Goal: Complete application form

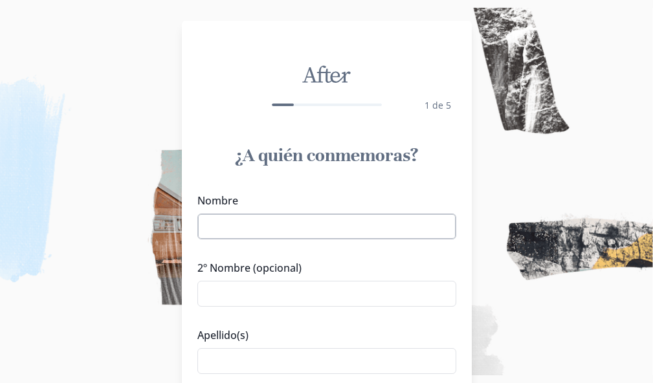
click at [252, 232] on input "Nombre" at bounding box center [326, 226] width 259 height 26
click at [215, 223] on input "[PERSON_NAME]" at bounding box center [326, 226] width 259 height 26
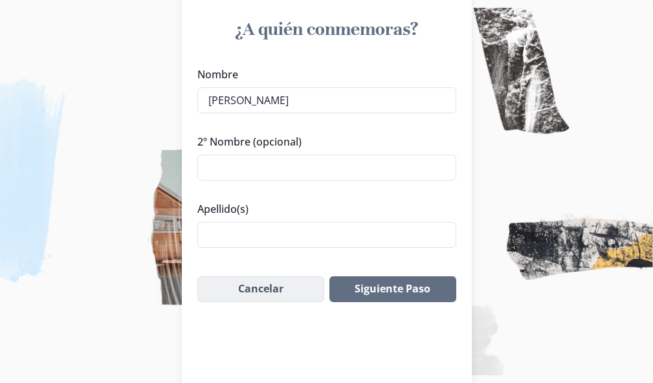
scroll to position [129, 0]
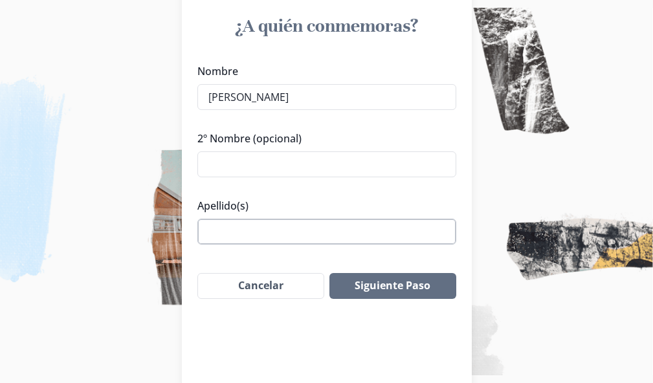
type input "[PERSON_NAME]"
click at [246, 228] on input "Apellido(s)" at bounding box center [326, 232] width 259 height 26
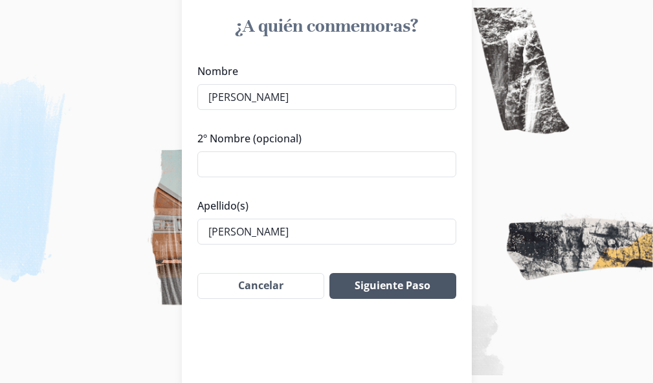
type input "[PERSON_NAME]"
click at [378, 286] on button "Siguiente Paso" at bounding box center [392, 286] width 126 height 26
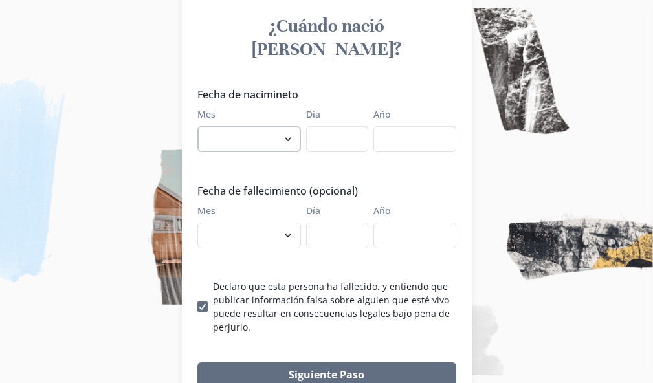
click at [274, 126] on select "enero febrero marzo abril mayo junio julio agosto septiembre octubre noviembre …" at bounding box center [249, 139] width 104 height 26
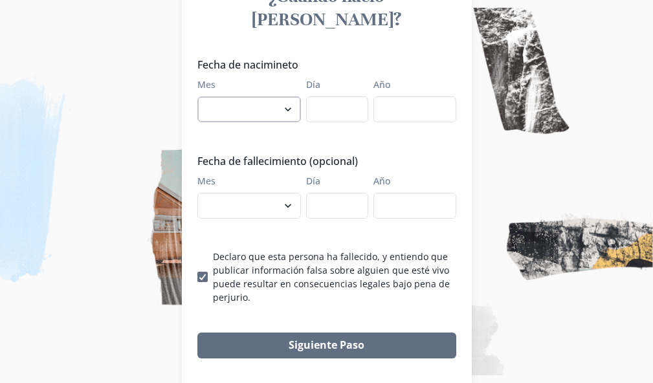
scroll to position [173, 0]
